Goal: Information Seeking & Learning: Learn about a topic

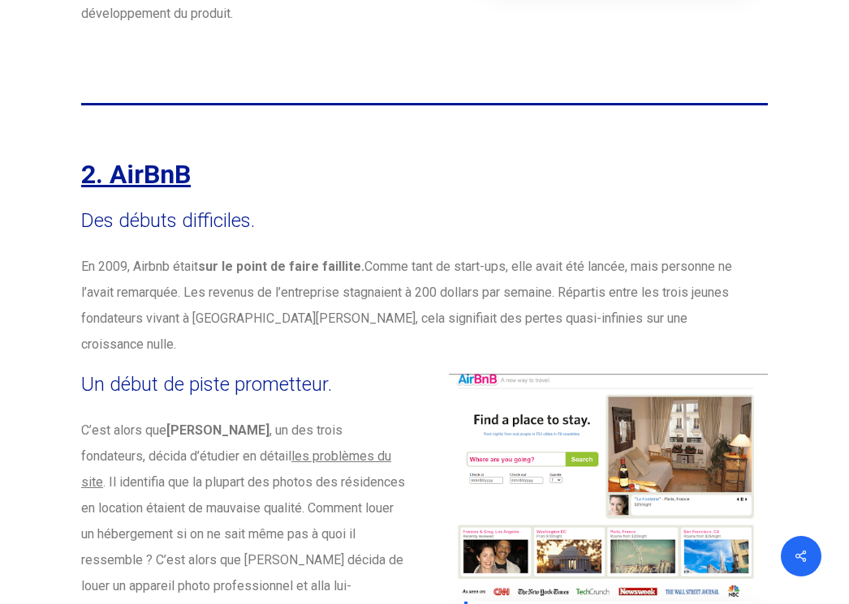
scroll to position [4300, 0]
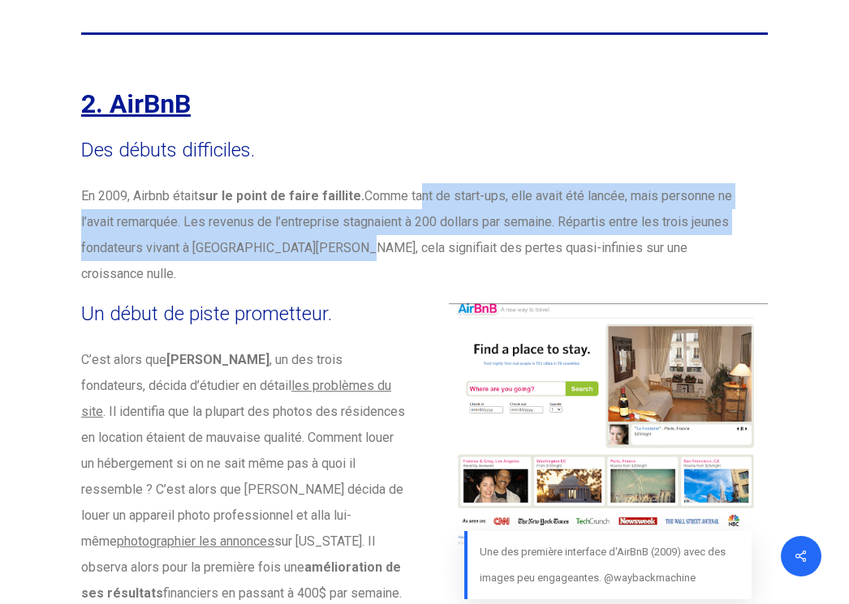
drag, startPoint x: 422, startPoint y: 144, endPoint x: 333, endPoint y: 196, distance: 102.6
click at [333, 196] on p "En 2009, Airbnb était sur le point de faire faillite. Comme tant de start-ups, …" at bounding box center [412, 235] width 662 height 104
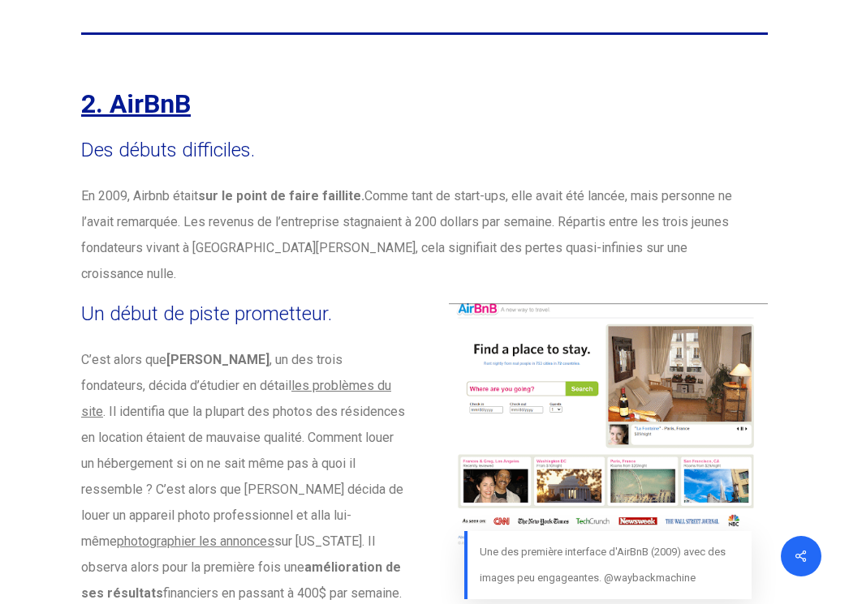
click at [333, 196] on p "En 2009, Airbnb était sur le point de faire faillite. Comme tant de start-ups, …" at bounding box center [412, 235] width 662 height 104
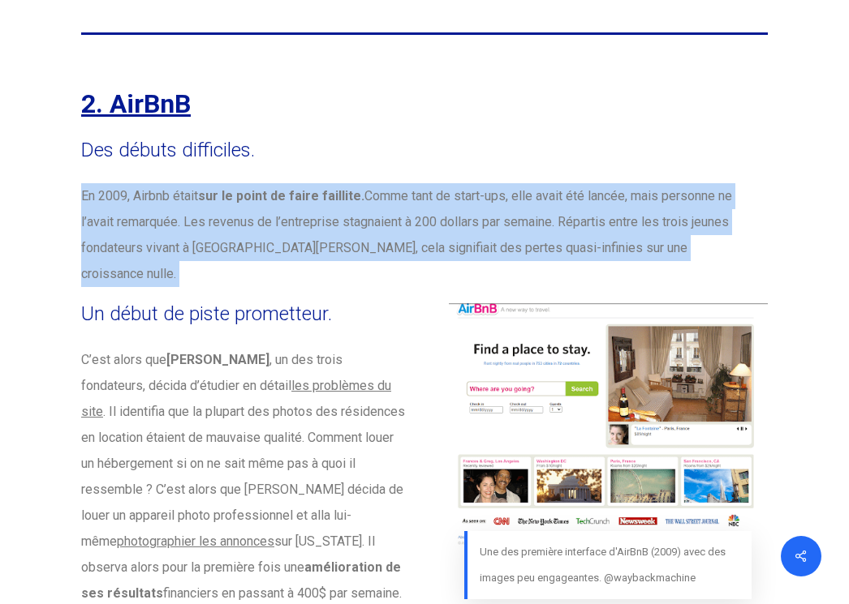
click at [333, 196] on p "En 2009, Airbnb était sur le point de faire faillite. Comme tant de start-ups, …" at bounding box center [412, 235] width 662 height 104
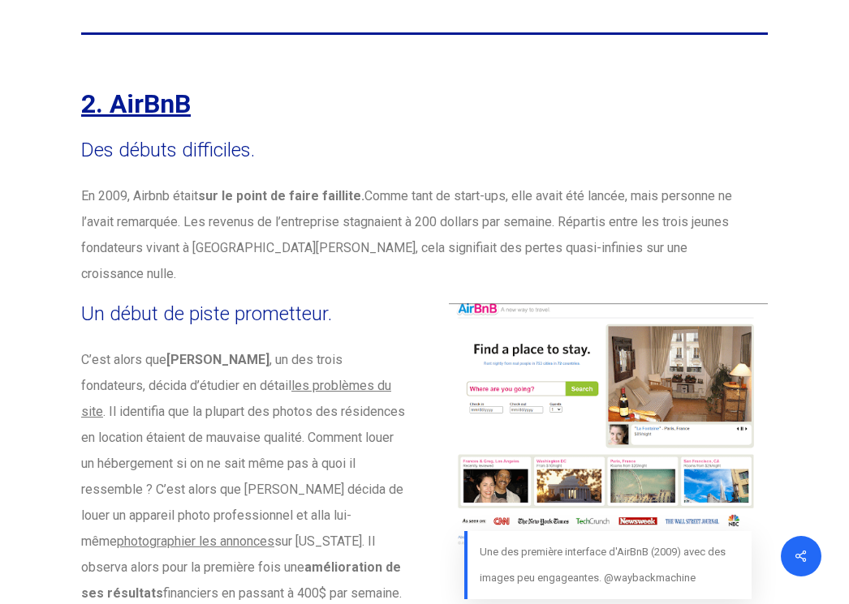
click at [226, 352] on b "[PERSON_NAME]" at bounding box center [217, 359] width 103 height 15
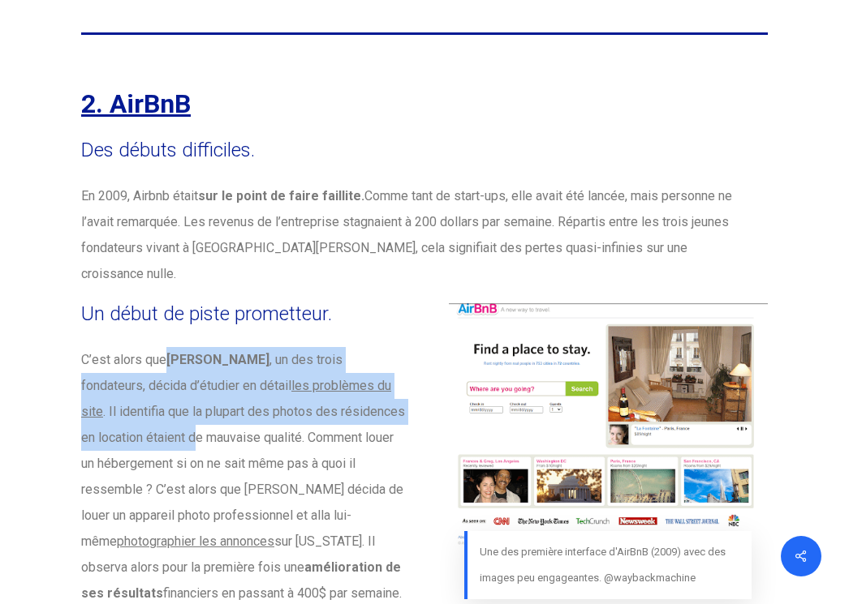
drag, startPoint x: 167, startPoint y: 277, endPoint x: 187, endPoint y: 355, distance: 80.5
click at [187, 355] on p "C’est alors que [PERSON_NAME] , un des trois fondateurs, décida d’étudier en dé…" at bounding box center [244, 503] width 327 height 312
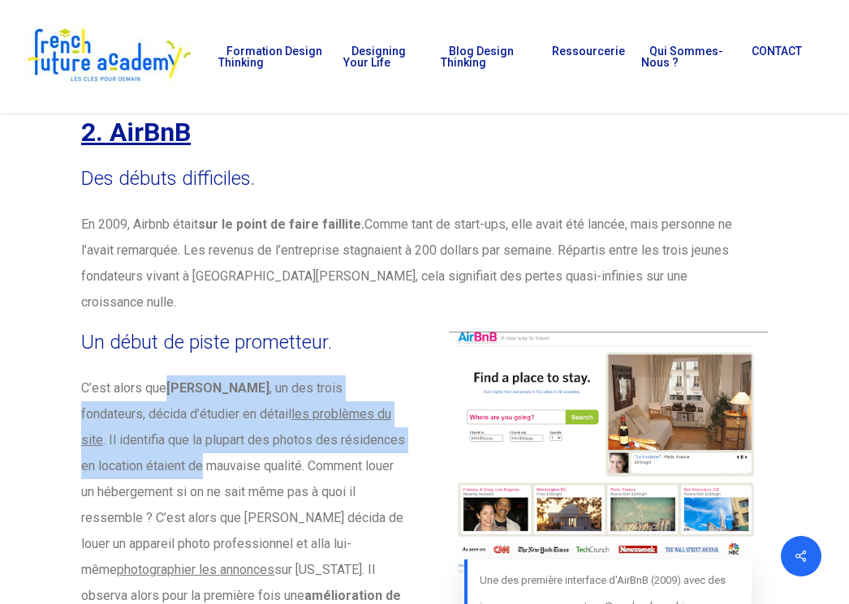
scroll to position [4272, 0]
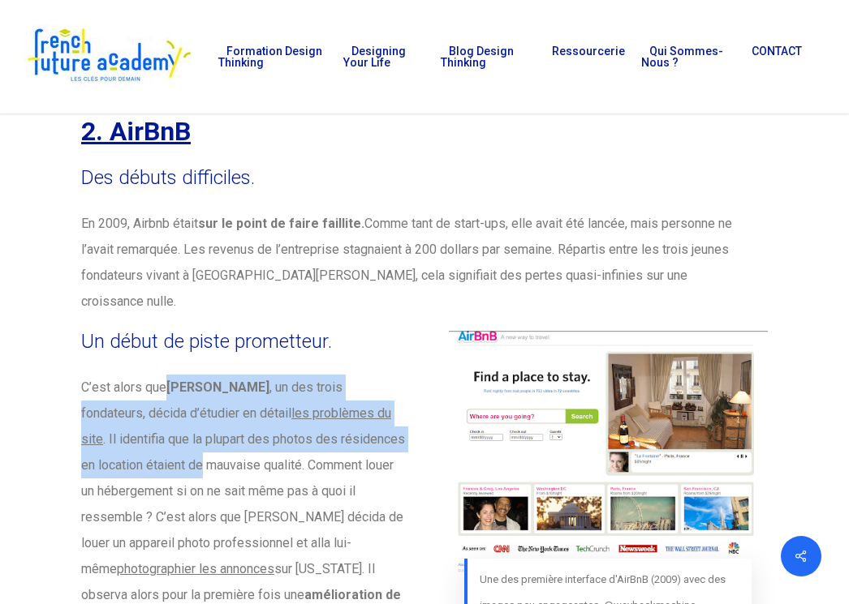
click at [189, 437] on p "C’est alors que [PERSON_NAME] , un des trois fondateurs, décida d’étudier en dé…" at bounding box center [244, 531] width 327 height 312
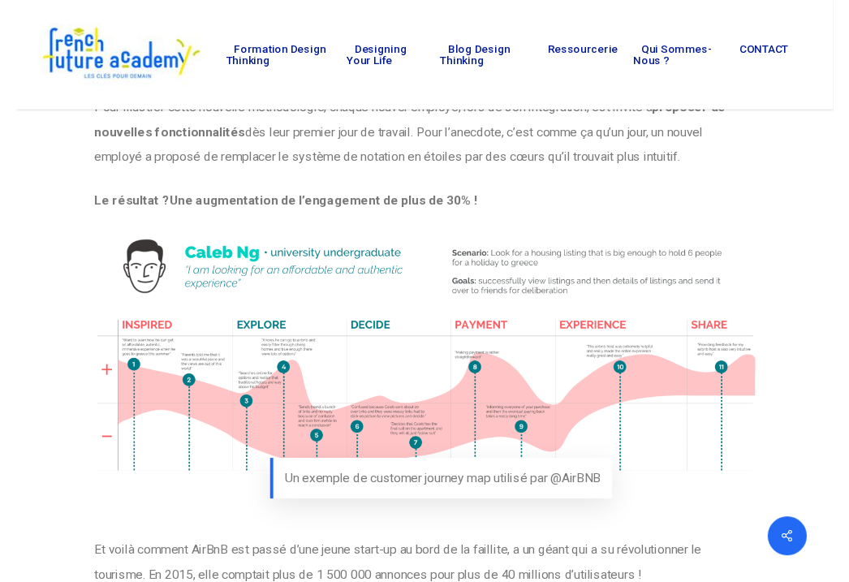
scroll to position [5908, 0]
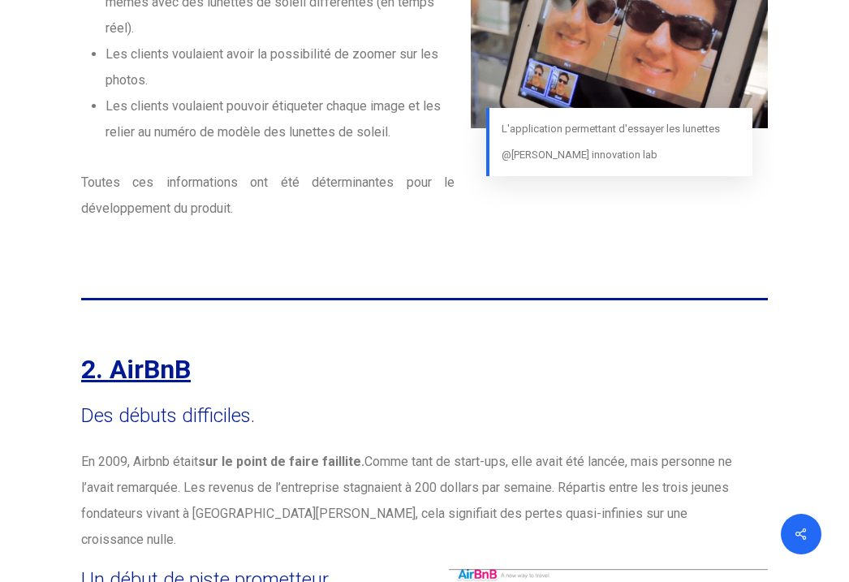
scroll to position [4055, 0]
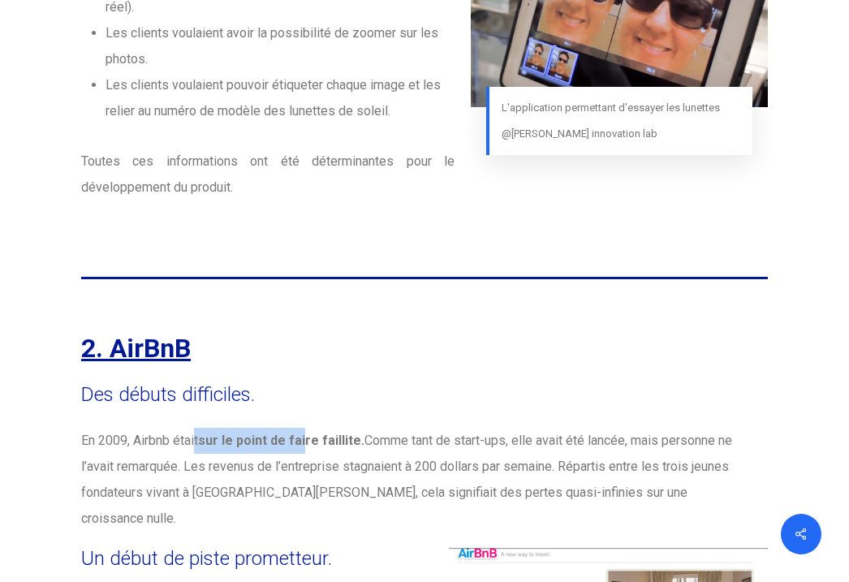
drag, startPoint x: 195, startPoint y: 385, endPoint x: 304, endPoint y: 389, distance: 109.6
click at [304, 428] on p "En 2009, Airbnb était sur le point de faire faillite. Comme tant de start-ups, …" at bounding box center [412, 480] width 662 height 104
click at [286, 428] on p "En 2009, Airbnb était sur le point de faire faillite. Comme tant de start-ups, …" at bounding box center [412, 480] width 662 height 104
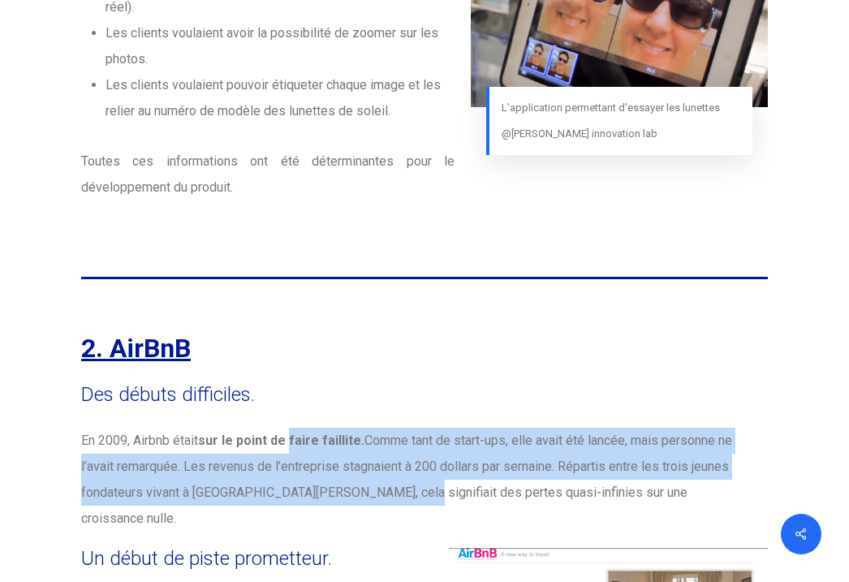
drag, startPoint x: 291, startPoint y: 394, endPoint x: 394, endPoint y: 445, distance: 114.3
click at [394, 445] on p "En 2009, Airbnb était sur le point de faire faillite. Comme tant de start-ups, …" at bounding box center [412, 480] width 662 height 104
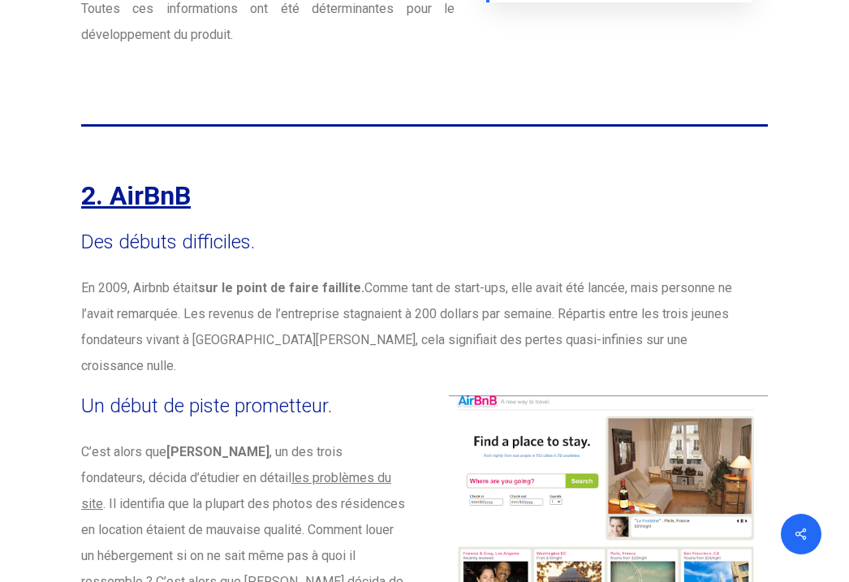
scroll to position [4207, 0]
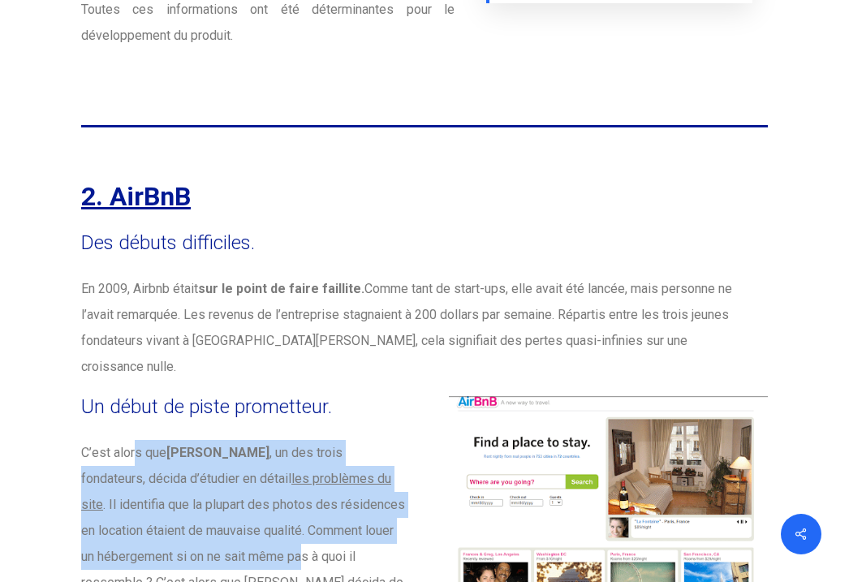
drag, startPoint x: 138, startPoint y: 365, endPoint x: 288, endPoint y: 467, distance: 181.6
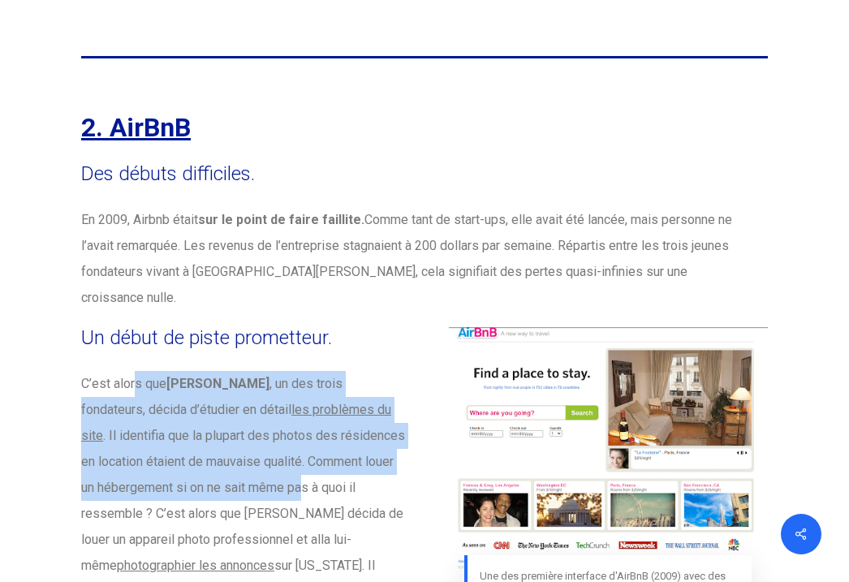
scroll to position [4279, 0]
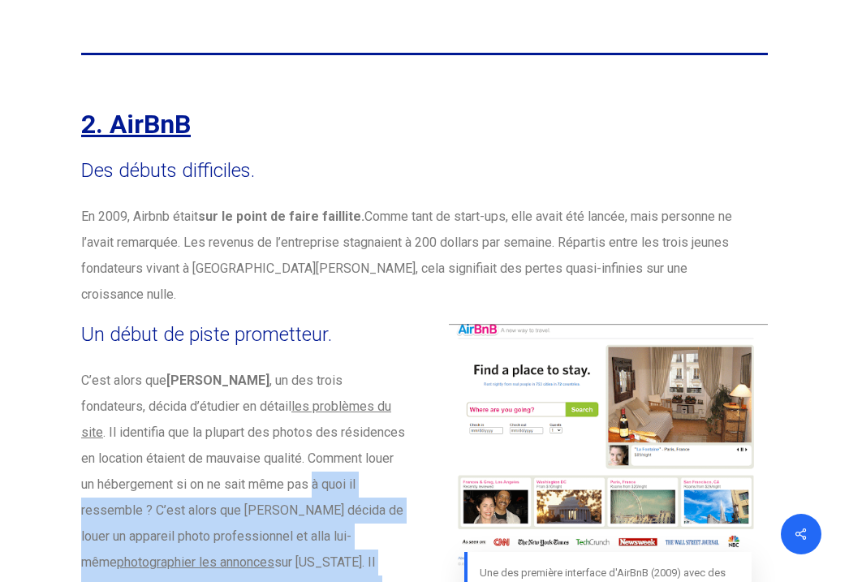
drag, startPoint x: 299, startPoint y: 398, endPoint x: 249, endPoint y: 508, distance: 120.5
click at [249, 508] on p "C’est alors que [PERSON_NAME] , un des trois fondateurs, décida d’étudier en dé…" at bounding box center [244, 524] width 327 height 312
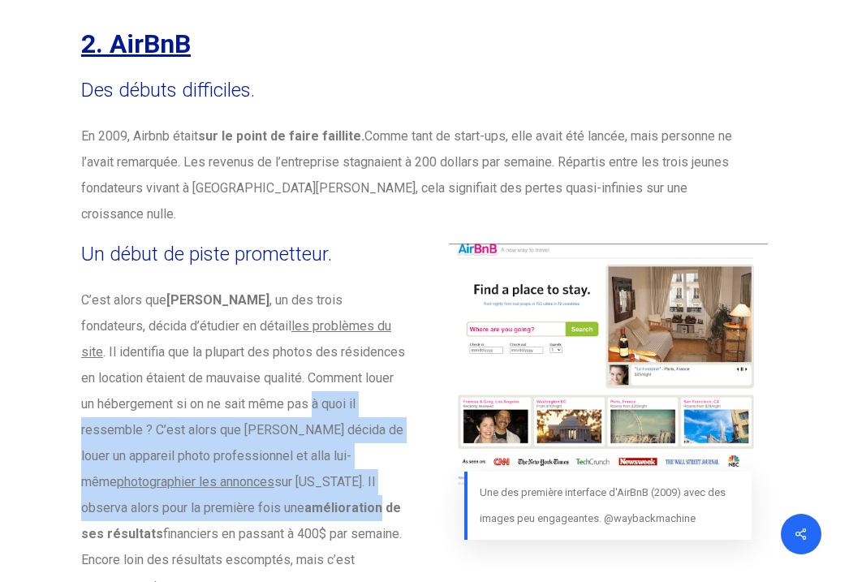
scroll to position [4382, 0]
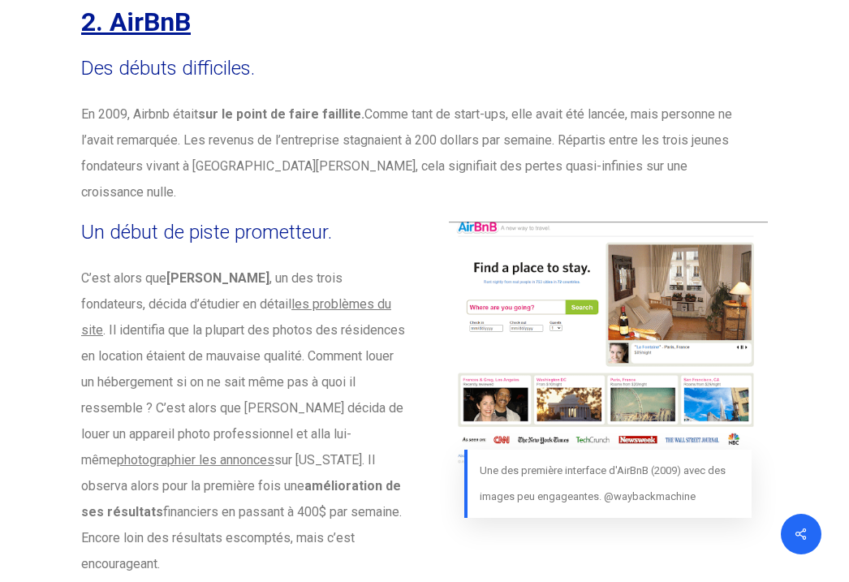
click at [299, 457] on p "C’est alors que [PERSON_NAME] , un des trois fondateurs, décida d’étudier en dé…" at bounding box center [244, 421] width 327 height 312
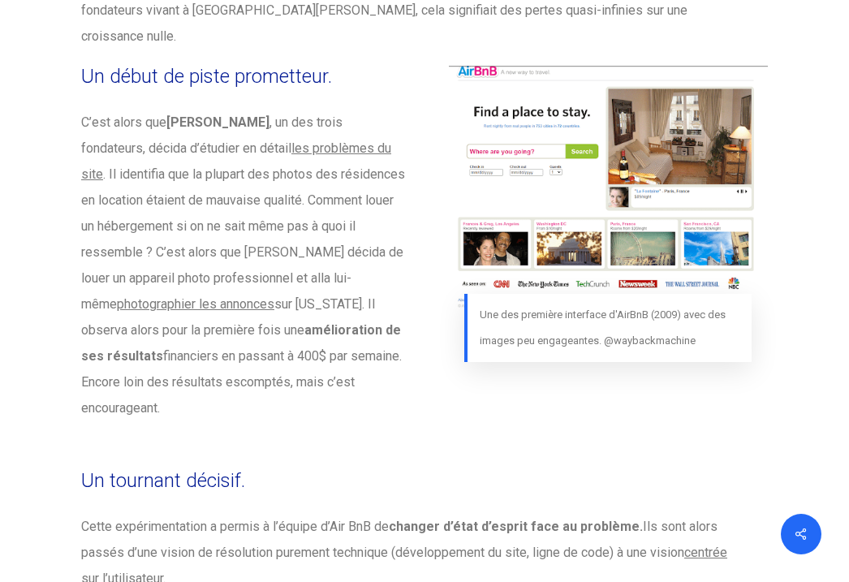
scroll to position [4539, 0]
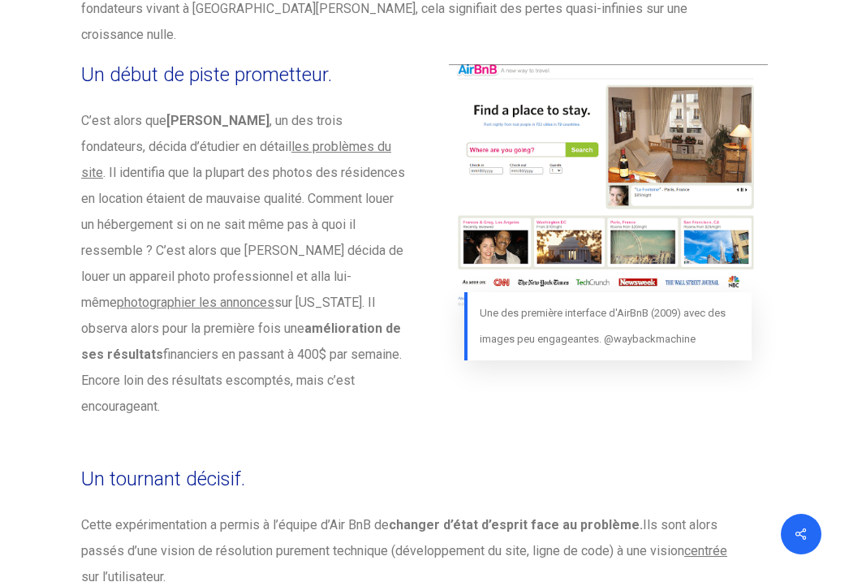
drag, startPoint x: 298, startPoint y: 425, endPoint x: 303, endPoint y: 456, distance: 31.2
click at [302, 512] on p "Cette expérimentation a permis à l’équipe d’Air BnB de changer d’état d’esprit …" at bounding box center [412, 551] width 662 height 78
click at [303, 512] on p "Cette expérimentation a permis à l’équipe d’Air BnB de changer d’état d’esprit …" at bounding box center [412, 551] width 662 height 78
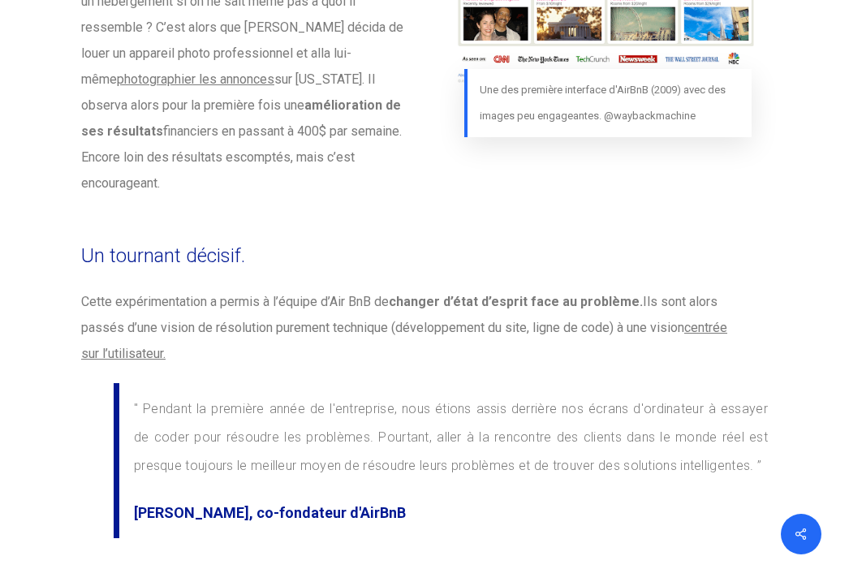
scroll to position [4764, 0]
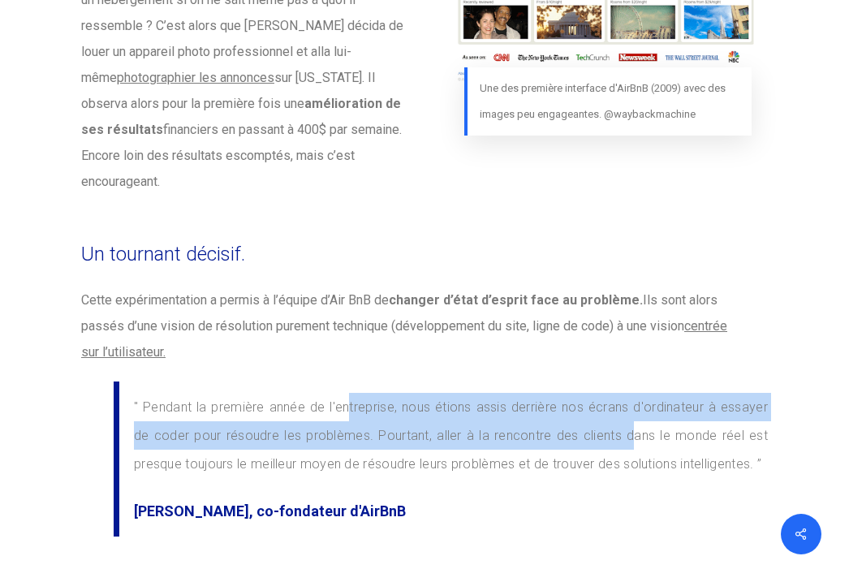
drag, startPoint x: 332, startPoint y: 309, endPoint x: 620, endPoint y: 329, distance: 288.7
click at [620, 393] on p "" Pendant la première année de l'entreprise, nous étions assis derrière nos écr…" at bounding box center [451, 445] width 634 height 105
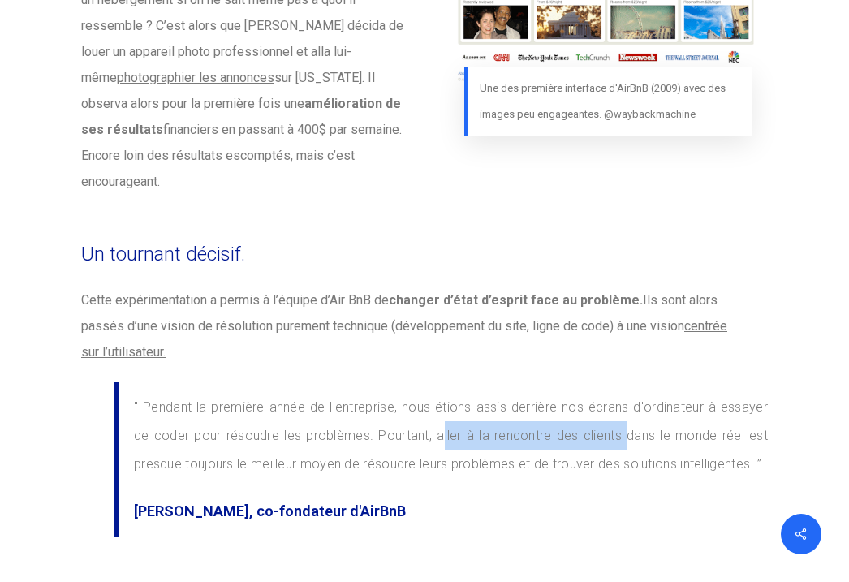
drag, startPoint x: 421, startPoint y: 326, endPoint x: 613, endPoint y: 327, distance: 191.5
click at [613, 393] on p "" Pendant la première année de l'entreprise, nous étions assis derrière nos écr…" at bounding box center [451, 445] width 634 height 105
copy p "aller à la rencontre des clients"
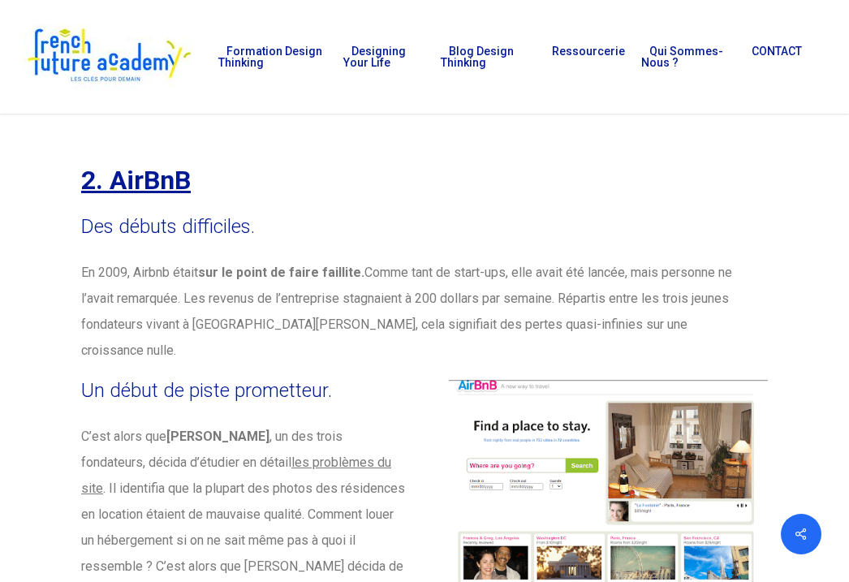
scroll to position [4195, 0]
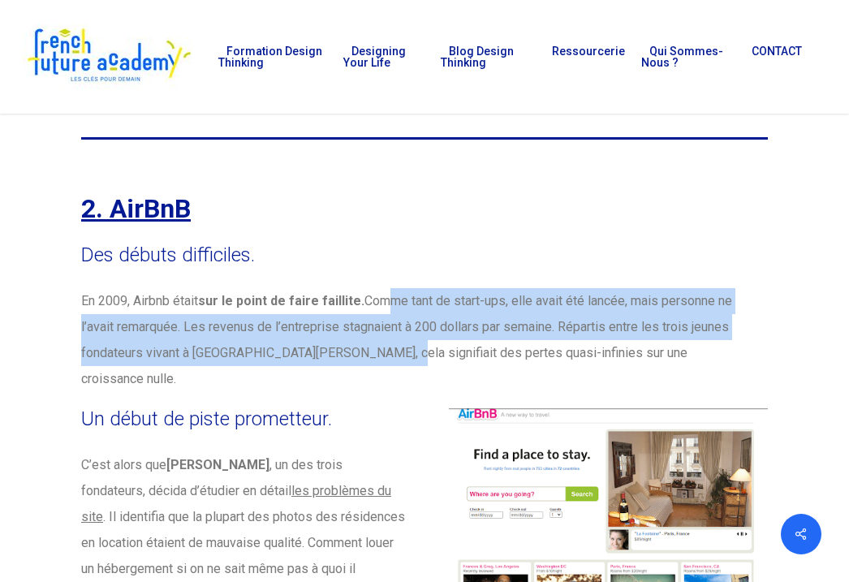
drag, startPoint x: 392, startPoint y: 244, endPoint x: 369, endPoint y: 312, distance: 71.8
click at [369, 312] on p "En 2009, Airbnb était sur le point de faire faillite. Comme tant de start-ups, …" at bounding box center [412, 340] width 662 height 104
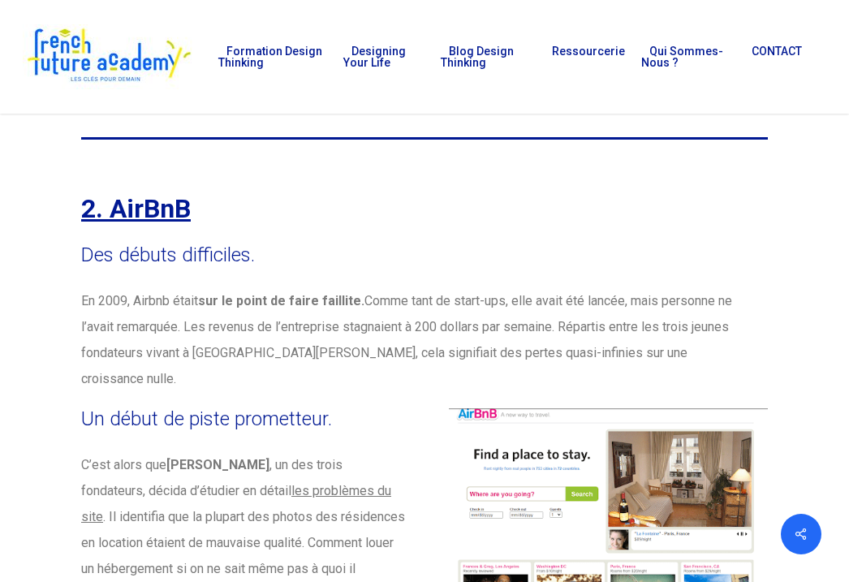
click at [209, 457] on b "[PERSON_NAME]" at bounding box center [217, 464] width 103 height 15
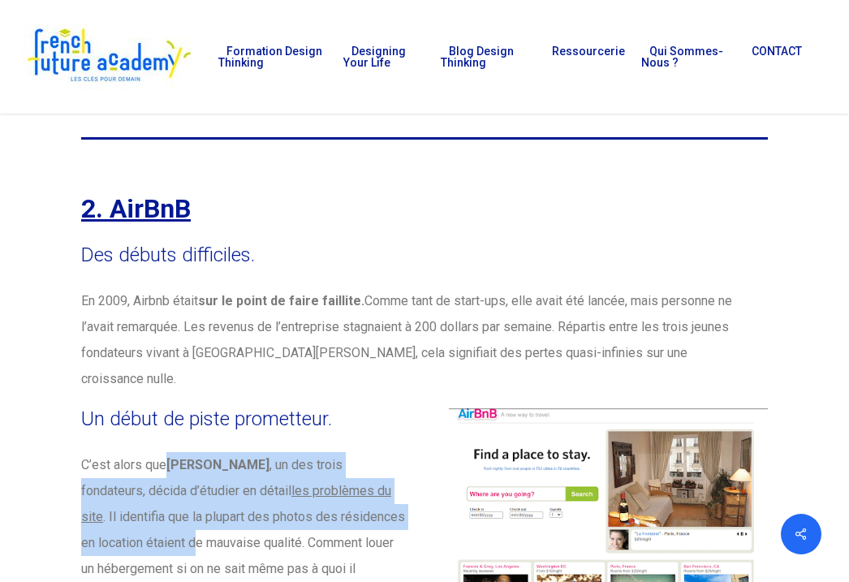
drag, startPoint x: 171, startPoint y: 385, endPoint x: 178, endPoint y: 463, distance: 79.0
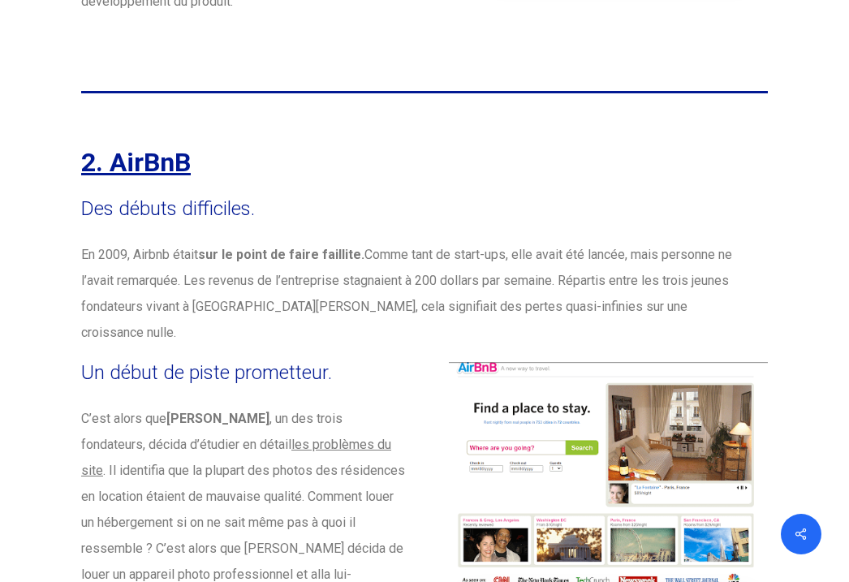
scroll to position [4244, 0]
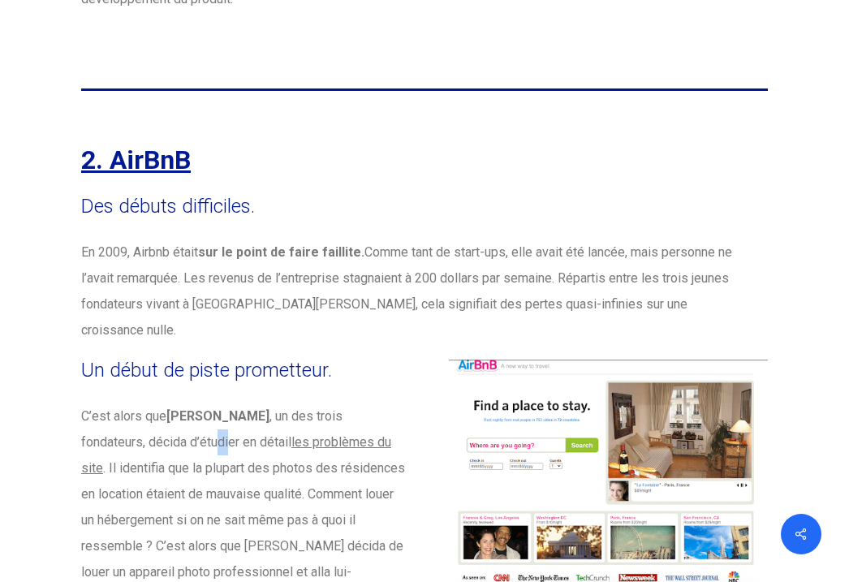
drag, startPoint x: 161, startPoint y: 363, endPoint x: 146, endPoint y: 366, distance: 15.0
click at [146, 403] on p "C’est alors que [PERSON_NAME] , un des trois fondateurs, décida d’étudier en dé…" at bounding box center [244, 559] width 327 height 312
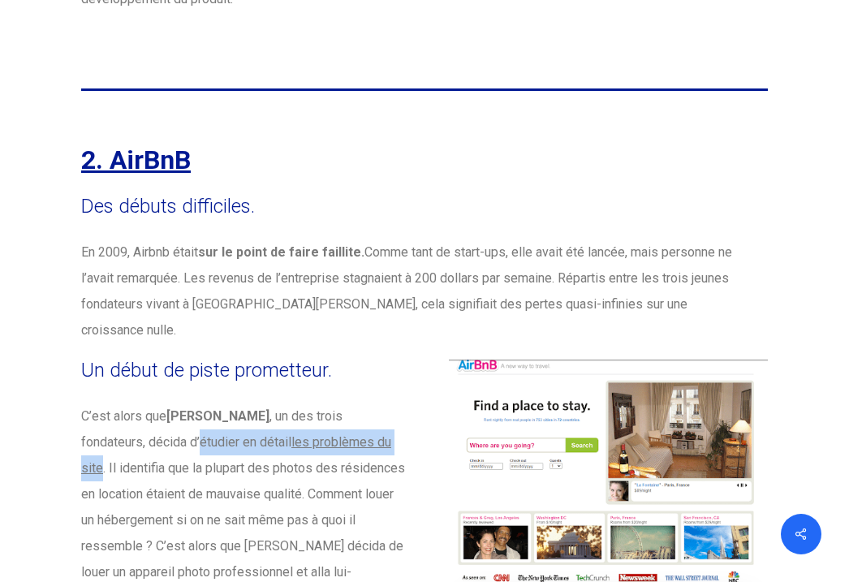
drag, startPoint x: 133, startPoint y: 364, endPoint x: 351, endPoint y: 367, distance: 217.5
click at [351, 403] on p "C’est alors que [PERSON_NAME] , un des trois fondateurs, décida d’étudier en dé…" at bounding box center [244, 559] width 327 height 312
copy p "étudier en détail les problèmes du site"
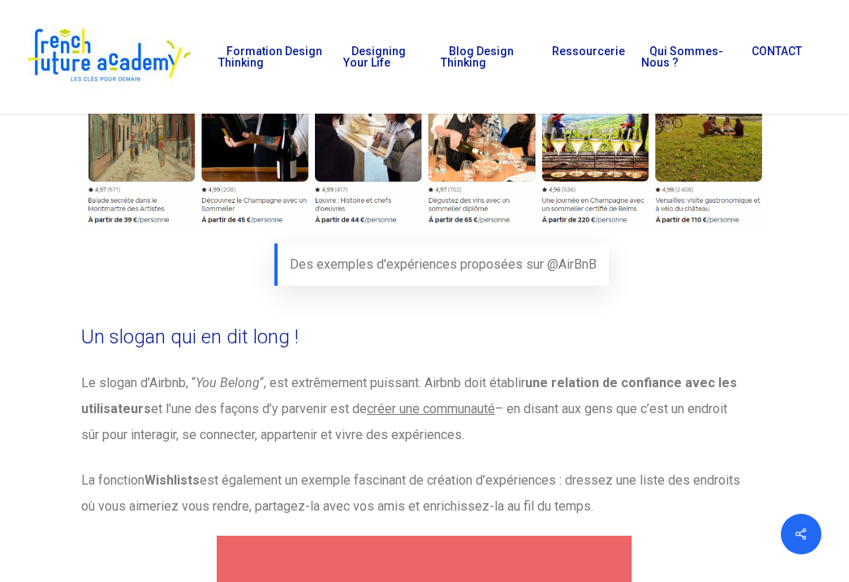
scroll to position [5573, 0]
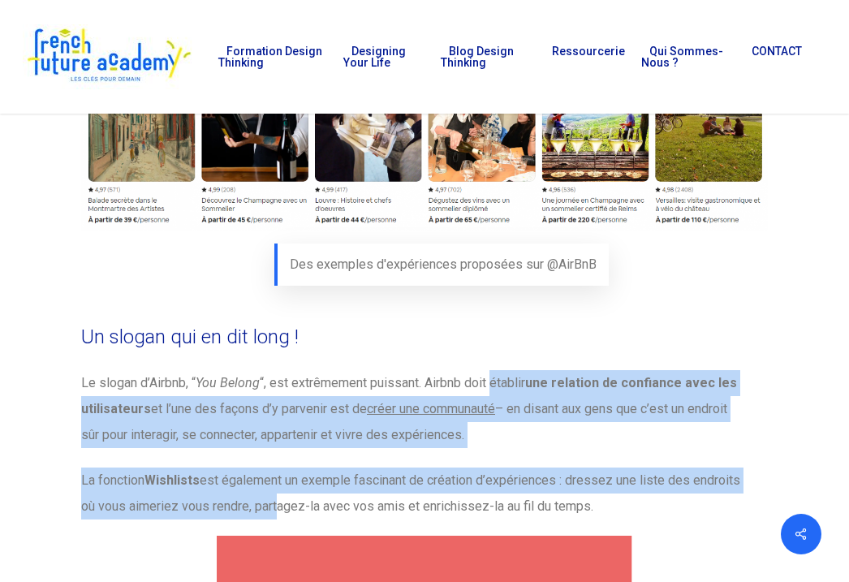
drag, startPoint x: 497, startPoint y: 270, endPoint x: 329, endPoint y: 381, distance: 201.4
click at [329, 381] on div "Le slogan d’Airbnb, “ You Belong “, est extrêmement puissant. Airbnb doit établ…" at bounding box center [424, 444] width 686 height 149
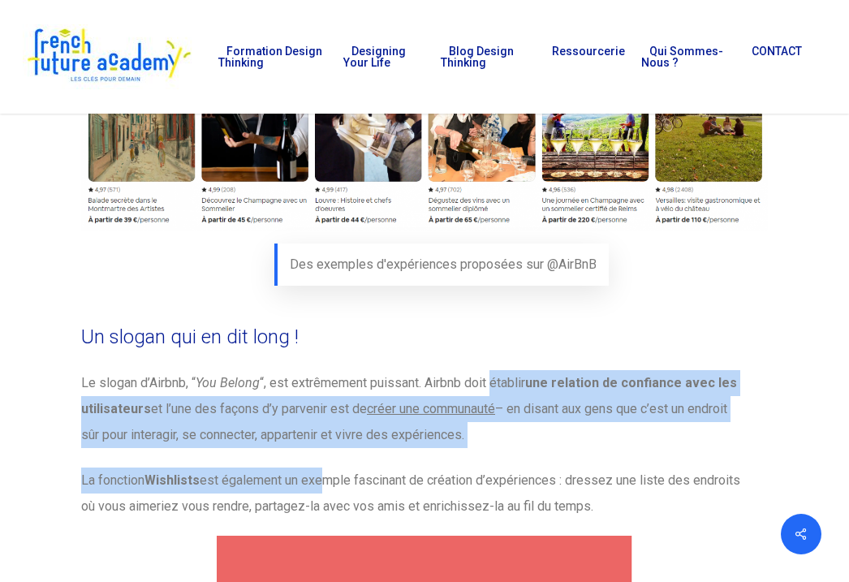
click at [329, 467] on p "La fonction Wishlists est également un exemple fascinant de création d’expérien…" at bounding box center [412, 493] width 662 height 52
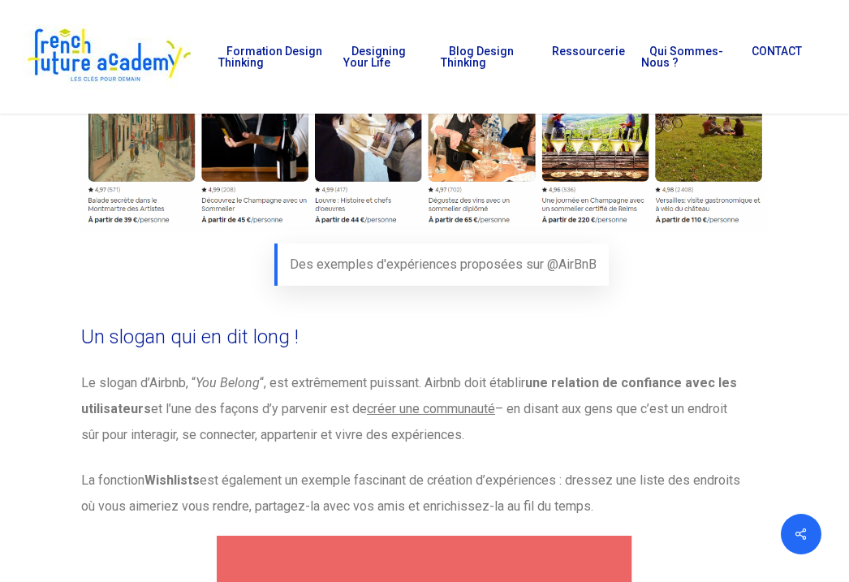
click at [329, 467] on p "La fonction Wishlists est également un exemple fascinant de création d’expérien…" at bounding box center [412, 493] width 662 height 52
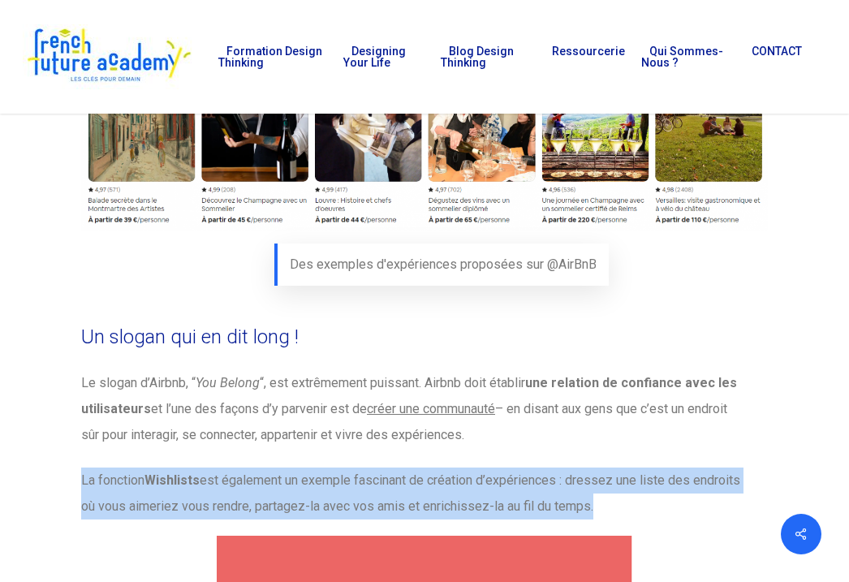
click at [329, 467] on p "La fonction Wishlists est également un exemple fascinant de création d’expérien…" at bounding box center [412, 493] width 662 height 52
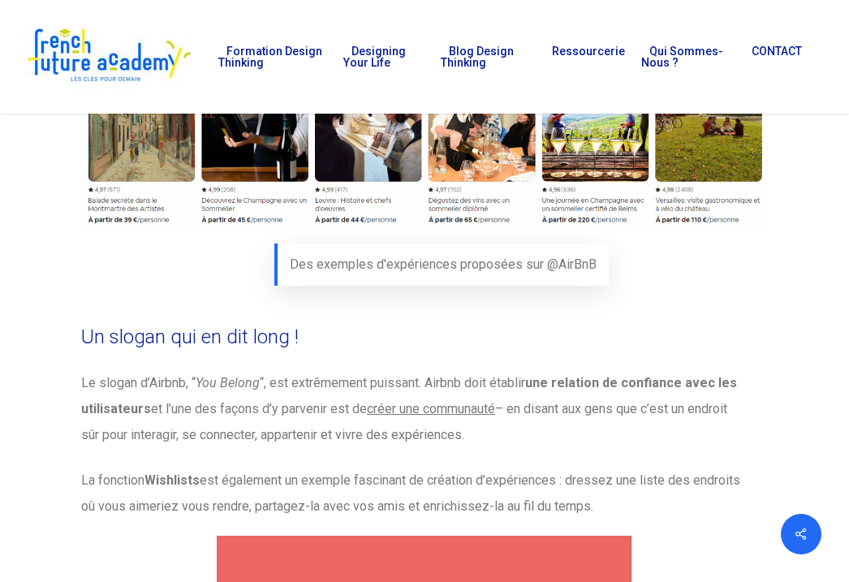
drag, startPoint x: 329, startPoint y: 374, endPoint x: 329, endPoint y: 409, distance: 34.9
click at [329, 467] on p "La fonction Wishlists est également un exemple fascinant de création d’expérien…" at bounding box center [412, 493] width 662 height 52
